Goal: Information Seeking & Learning: Learn about a topic

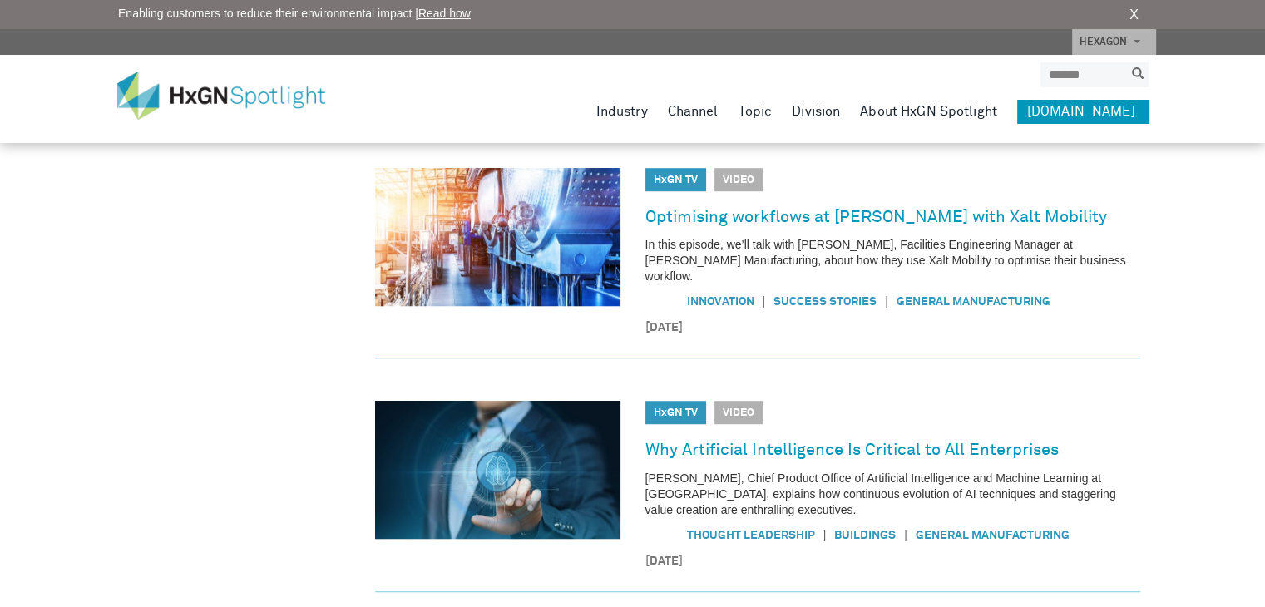
scroll to position [1248, 0]
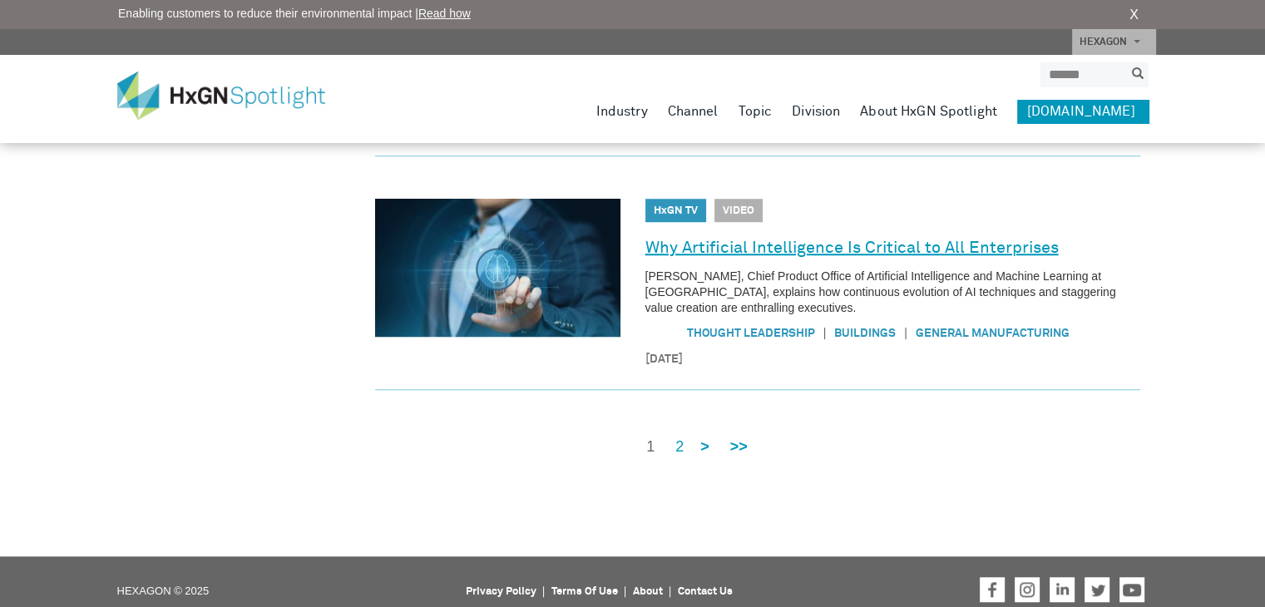
click at [712, 235] on link "Why Artificial Intelligence Is Critical to All Enterprises" at bounding box center [851, 248] width 413 height 27
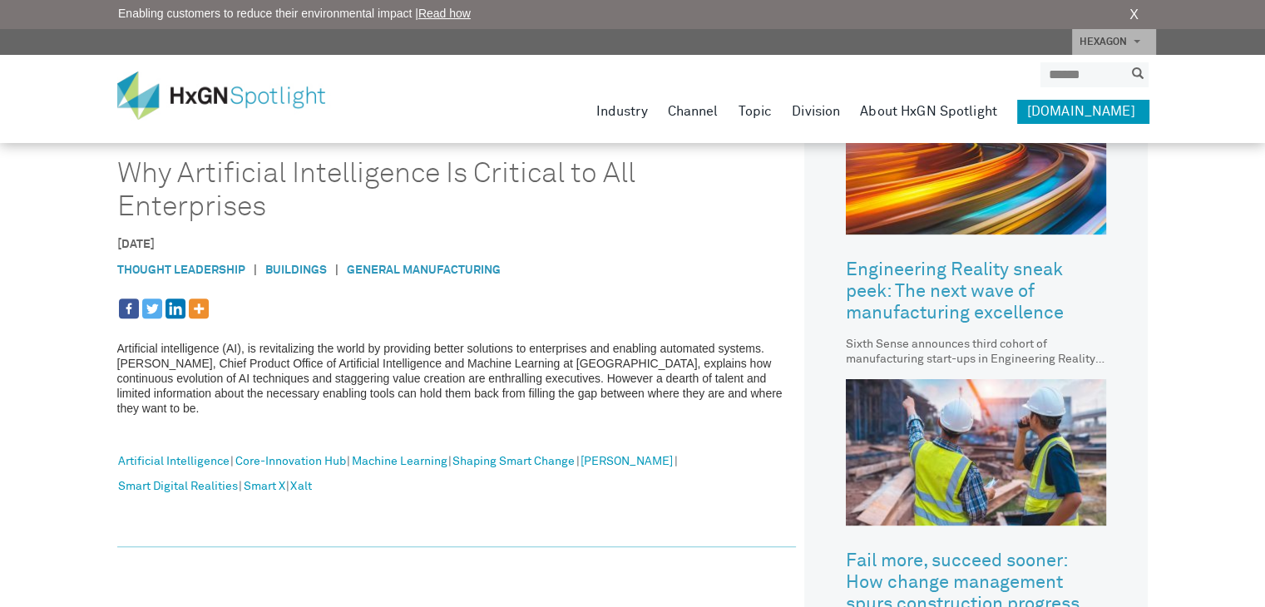
scroll to position [551, 0]
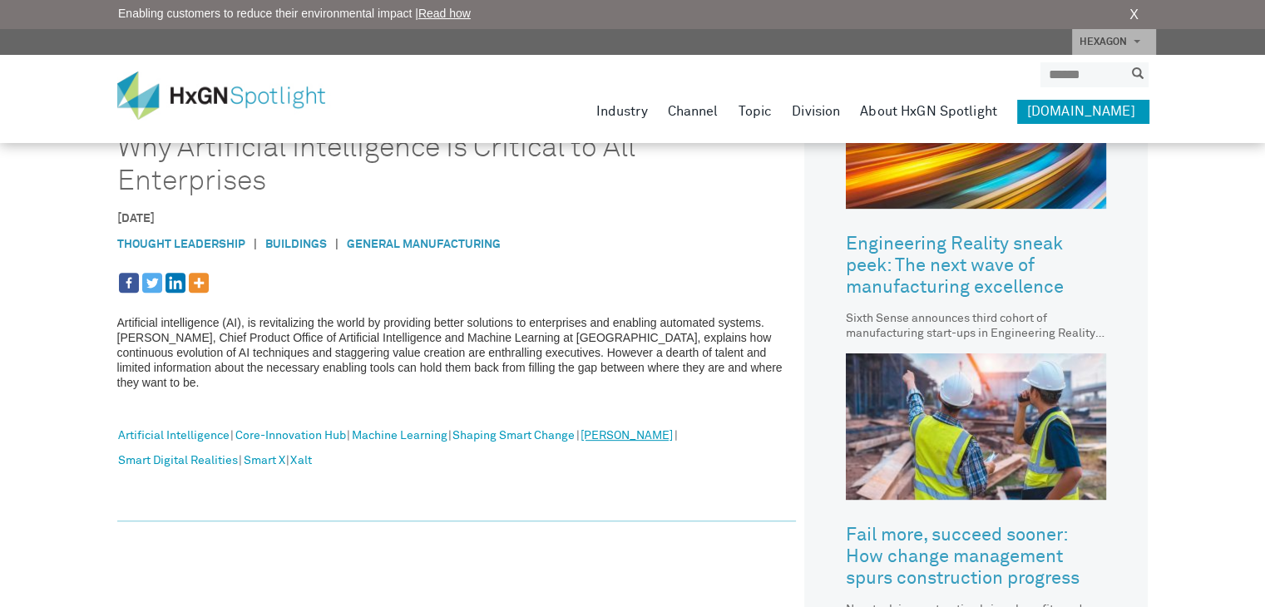
click at [632, 426] on link "[PERSON_NAME]" at bounding box center [627, 437] width 92 height 22
